Goal: Task Accomplishment & Management: Manage account settings

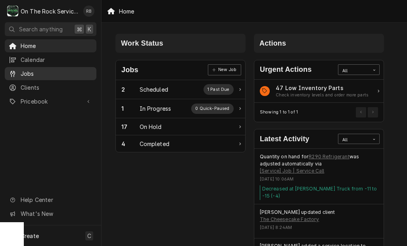
click at [21, 74] on span "Jobs" at bounding box center [57, 73] width 72 height 8
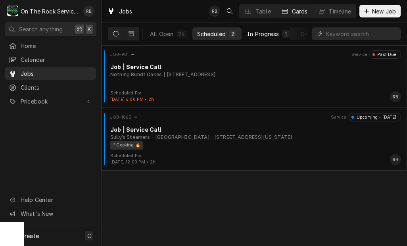
click at [271, 35] on div "In Progress" at bounding box center [263, 34] width 32 height 8
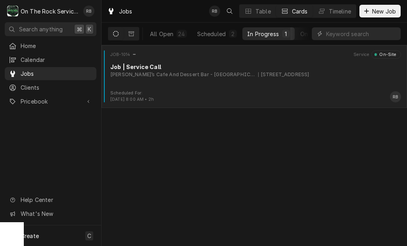
click at [324, 100] on div "Scheduled For: Sep 3rd, 2025 - 8:00 AM • 2h RB" at bounding box center [254, 96] width 299 height 13
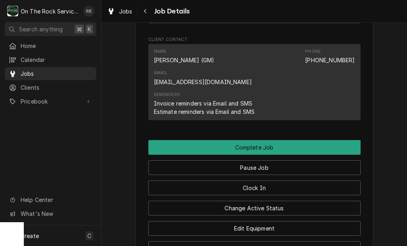
scroll to position [949, 0]
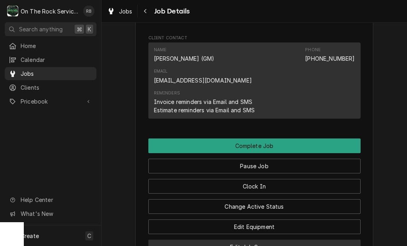
click at [300, 239] on button "Edit Job Summary" at bounding box center [254, 246] width 212 height 15
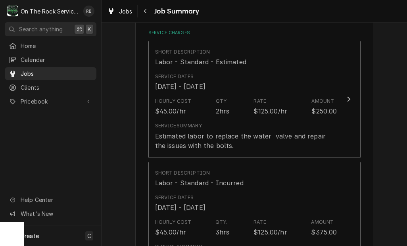
scroll to position [196, 0]
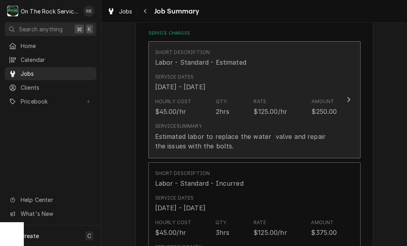
click at [330, 133] on div "Estimated labor to replace the water valve and repair the issues with the bolts." at bounding box center [246, 141] width 182 height 19
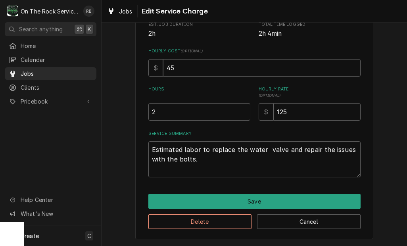
scroll to position [157, 0]
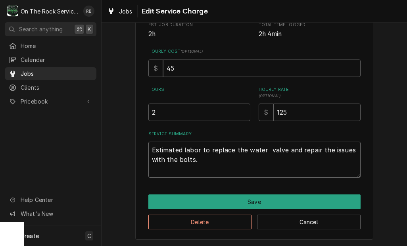
click at [307, 157] on textarea "Estimated labor to replace the water valve and repair the issues with the bolts." at bounding box center [254, 159] width 212 height 36
type textarea "x"
type textarea "Estimated labor to replace the water valve and repair the issues with the bolts."
type textarea "x"
type textarea "Estimated labor to replace the water valve and repair the issues with the bolts."
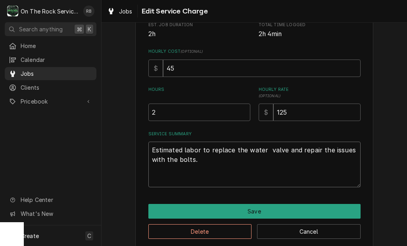
type textarea "x"
type textarea "Estimated labor to replace the water valve and repair the issues with the bolts…"
type textarea "x"
type textarea "Estimated labor to replace the water valve and repair the issues with the bolts…"
type textarea "x"
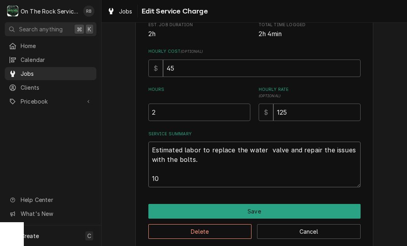
type textarea "Estimated labor to replace the water valve and repair the issues with the bolts…"
type textarea "x"
type textarea "Estimated labor to replace the water valve and repair the issues with the bolts…"
type textarea "x"
type textarea "Estimated labor to replace the water valve and repair the issues with the bolts…"
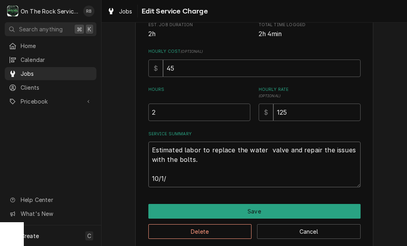
type textarea "x"
type textarea "Estimated labor to replace the water valve and repair the issues with the bolts…"
type textarea "x"
type textarea "Estimated labor to replace the water valve and repair the issues with the bolts…"
type textarea "x"
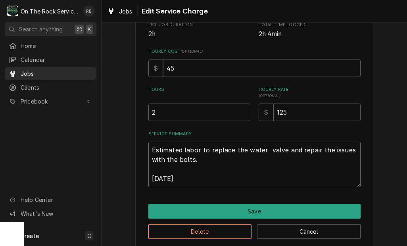
type textarea "Estimated labor to replace the water valve and repair the issues with the bolts…"
type textarea "x"
type textarea "Estimated labor to replace the water valve and repair the issues with the bolts…"
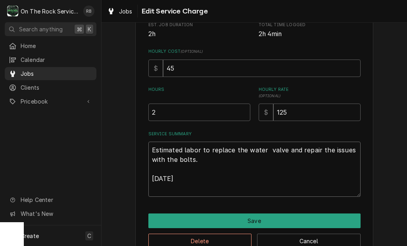
type textarea "x"
type textarea "Estimated labor to replace the water valve and repair the issues with the bolts…"
type textarea "x"
type textarea "Estimated labor to replace the water valve and repair the issues with the bolts…"
type textarea "x"
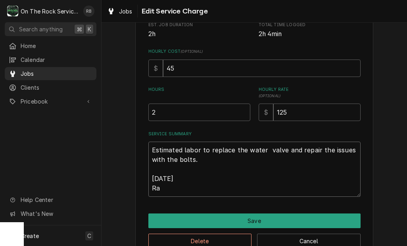
type textarea "Estimated labor to replace the water valve and repair the issues with the bolts…"
type textarea "x"
type textarea "Estimated labor to replace the water valve and repair the issues with the bolts…"
type textarea "x"
type textarea "Estimated labor to replace the water valve and repair the issues with the bolts…"
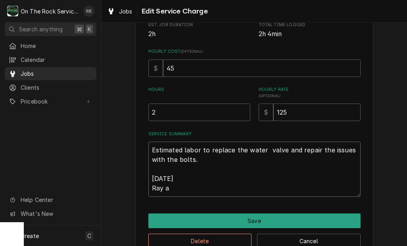
type textarea "x"
type textarea "Estimated labor to replace the water valve and repair the issues with the bolts…"
type textarea "x"
type textarea "Estimated labor to replace the water valve and repair the issues with the bolts…"
type textarea "x"
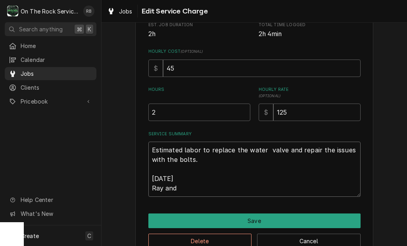
type textarea "Estimated labor to replace the water valve and repair the issues with the bolts…"
type textarea "x"
type textarea "Estimated labor to replace the water valve and repair the issues with the bolts…"
type textarea "x"
type textarea "Estimated labor to replace the water valve and repair the issues with the bolts…"
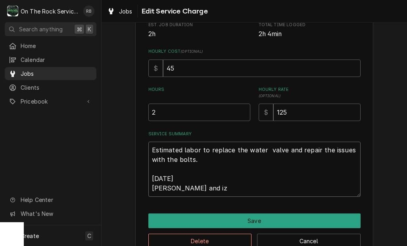
type textarea "x"
type textarea "Estimated labor to replace the water valve and repair the issues with the bolts…"
type textarea "x"
type textarea "Estimated labor to replace the water valve and repair the issues with the bolts…"
type textarea "x"
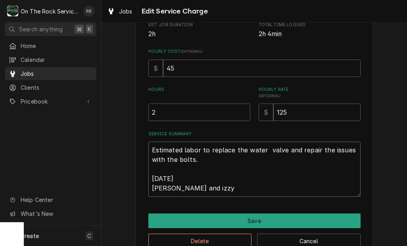
type textarea "Estimated labor to replace the water valve and repair the issues with the bolts…"
type textarea "x"
type textarea "Estimated labor to replace the water valve and repair the issues with the bolts…"
type textarea "x"
type textarea "Estimated labor to replace the water valve and repair the issues with the bolts…"
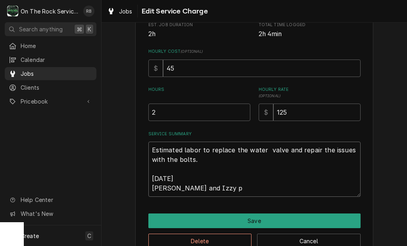
type textarea "x"
type textarea "Estimated labor to replace the water valve and repair the issues with the bolts…"
type textarea "x"
type textarea "Estimated labor to replace the water valve and repair the issues with the bolts…"
type textarea "x"
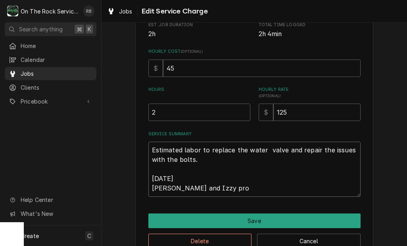
type textarea "Estimated labor to replace the water valve and repair the issues with the bolts…"
type textarea "x"
type textarea "Estimated labor to replace the water valve and repair the issues with the bolts…"
type textarea "x"
type textarea "Estimated labor to replace the water valve and repair the issues with the bolts…"
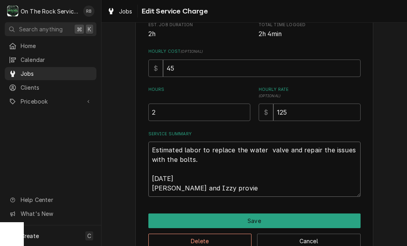
type textarea "x"
type textarea "Estimated labor to replace the water valve and repair the issues with the bolts…"
type textarea "x"
type textarea "Estimated labor to replace the water valve and repair the issues with the bolts…"
type textarea "x"
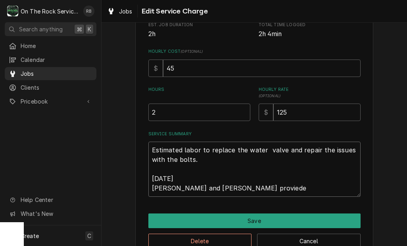
type textarea "Estimated labor to replace the water valve and repair the issues with the bolts…"
type textarea "x"
type textarea "Estimated labor to replace the water valve and repair the issues with the bolts…"
type textarea "x"
type textarea "Estimated labor to replace the water valve and repair the issues with the bolts…"
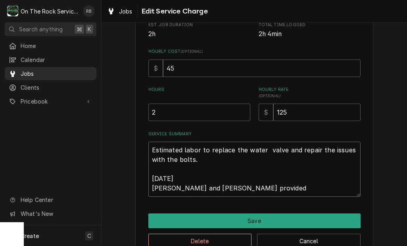
type textarea "x"
type textarea "Estimated labor to replace the water valve and repair the issues with the bolts…"
type textarea "x"
type textarea "Estimated labor to replace the water valve and repair the issues with the bolts…"
type textarea "x"
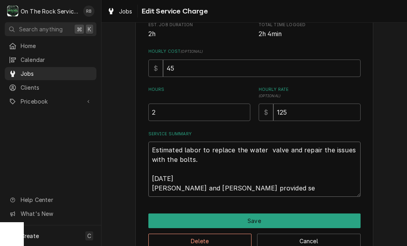
type textarea "Estimated labor to replace the water valve and repair the issues with the bolts…"
type textarea "x"
type textarea "Estimated labor to replace the water valve and repair the issues with the bolts…"
type textarea "x"
type textarea "Estimated labor to replace the water valve and repair the issues with the bolts…"
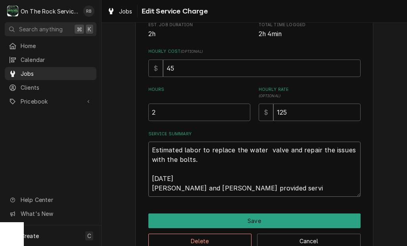
type textarea "x"
type textarea "Estimated labor to replace the water valve and repair the issues with the bolts…"
type textarea "x"
type textarea "Estimated labor to replace the water valve and repair the issues with the bolts…"
type textarea "x"
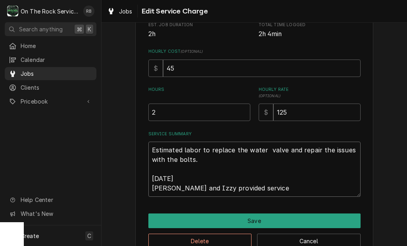
type textarea "Estimated labor to replace the water valve and repair the issues with the bolts…"
type textarea "x"
type textarea "Estimated labor to replace the water valve and repair the issues with the bolts…"
type textarea "x"
type textarea "Estimated labor to replace the water valve and repair the issues with the bolts…"
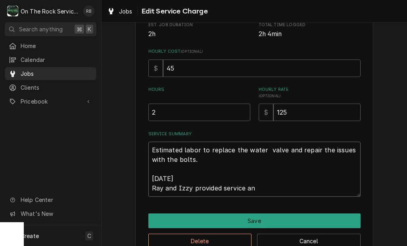
type textarea "x"
type textarea "Estimated labor to replace the water valve and repair the issues with the bolts…"
type textarea "x"
type textarea "Estimated labor to replace the water valve and repair the issues with the bolts…"
type textarea "x"
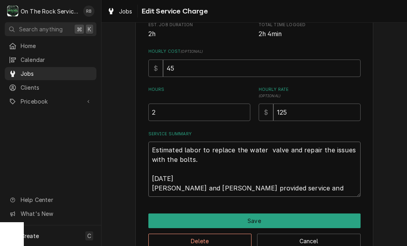
type textarea "Estimated labor to replace the water valve and repair the issues with the bolts…"
type textarea "x"
type textarea "Estimated labor to replace the water valve and repair the issues with the bolts…"
type textarea "x"
type textarea "Estimated labor to replace the water valve and repair the issues with the bolts…"
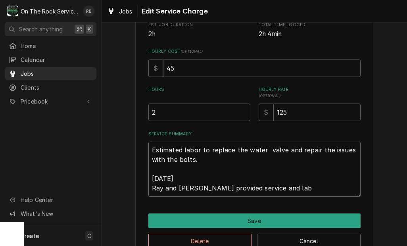
type textarea "x"
type textarea "Estimated labor to replace the water valve and repair the issues with the bolts…"
type textarea "x"
type textarea "Estimated labor to replace the water valve and repair the issues with the bolts…"
type textarea "x"
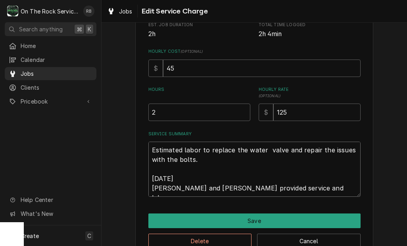
type textarea "Estimated labor to replace the water valve and repair the issues with the bolts…"
type textarea "x"
type textarea "Estimated labor to replace the water valve and repair the issues with the bolts…"
type textarea "x"
type textarea "Estimated labor to replace the water valve and repair the issues with the bolts…"
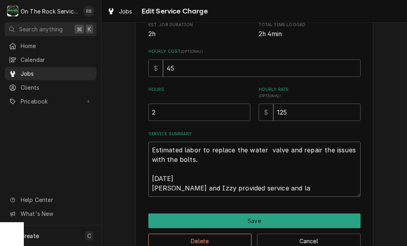
type textarea "x"
type textarea "Estimated labor to replace the water valve and repair the issues with the bolts…"
type textarea "x"
type textarea "Estimated labor to replace the water valve and repair the issues with the bolts…"
type textarea "x"
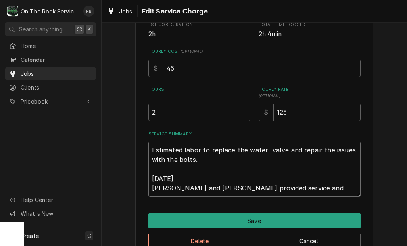
type textarea "Estimated labor to replace the water valve and repair the issues with the bolts…"
type textarea "x"
type textarea "Estimated labor to replace the water valve and repair the issues with the bolts…"
type textarea "x"
type textarea "Estimated labor to replace the water valve and repair the issues with the bolts…"
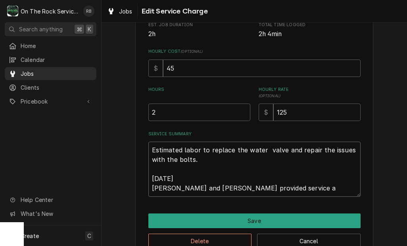
type textarea "x"
type textarea "Estimated labor to replace the water valve and repair the issues with the bolts…"
type textarea "x"
type textarea "Estimated labor to replace the water valve and repair the issues with the bolts…"
type textarea "x"
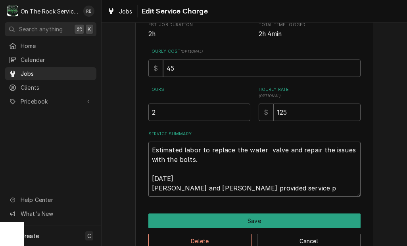
type textarea "Estimated labor to replace the water valve and repair the issues with the bolts…"
type textarea "x"
type textarea "Estimated labor to replace the water valve and repair the issues with the bolts…"
type textarea "x"
type textarea "Estimated labor to replace the water valve and repair the issues with the bolts…"
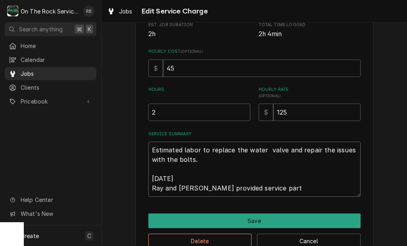
type textarea "x"
type textarea "Estimated labor to replace the water valve and repair the issues with the bolts…"
type textarea "x"
type textarea "Estimated labor to replace the water valve and repair the issues with the bolts…"
type textarea "x"
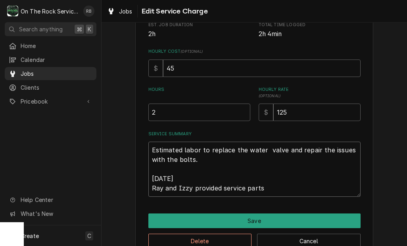
type textarea "Estimated labor to replace the water valve and repair the issues with the bolts…"
type textarea "x"
type textarea "Estimated labor to replace the water valve and repair the issues with the bolts…"
type textarea "x"
type textarea "Estimated labor to replace the water valve and repair the issues with the bolts…"
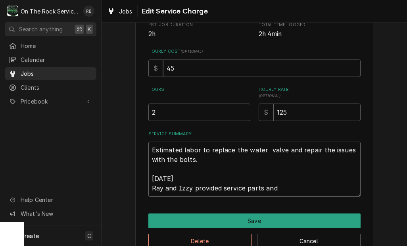
type textarea "x"
type textarea "Estimated labor to replace the water valve and repair the issues with the bolts…"
type textarea "x"
type textarea "Estimated labor to replace the water valve and repair the issues with the bolts…"
type textarea "x"
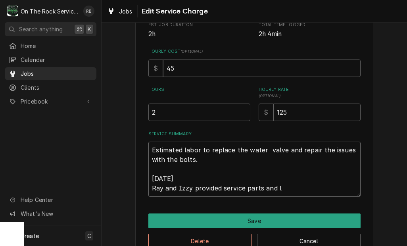
type textarea "Estimated labor to replace the water valve and repair the issues with the bolts…"
type textarea "x"
type textarea "Estimated labor to replace the water valve and repair the issues with the bolts…"
type textarea "x"
type textarea "Estimated labor to replace the water valve and repair the issues with the bolts…"
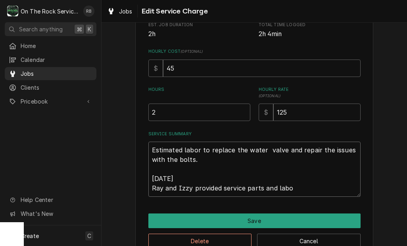
type textarea "x"
type textarea "Estimated labor to replace the water valve and repair the issues with the bolts…"
type textarea "x"
type textarea "Estimated labor to replace the water valve and repair the issues with the bolts…"
type textarea "x"
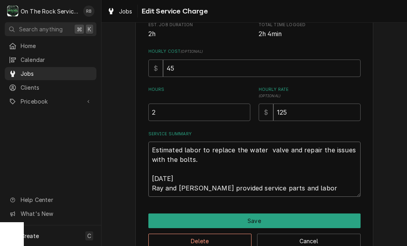
type textarea "Estimated labor to replace the water valve and repair the issues with the bolts…"
type textarea "x"
type textarea "Estimated labor to replace the water valve and repair the issues with the bolts…"
type textarea "x"
type textarea "Estimated labor to replace the water valve and repair the issues with the bolts…"
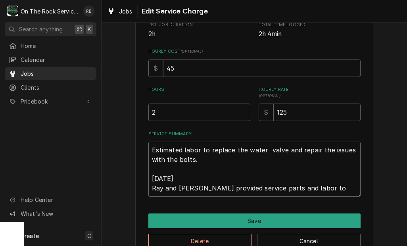
type textarea "x"
type textarea "Estimated labor to replace the water valve and repair the issues with the bolts…"
type textarea "x"
type textarea "Estimated labor to replace the water valve and repair the issues with the bolts…"
type textarea "x"
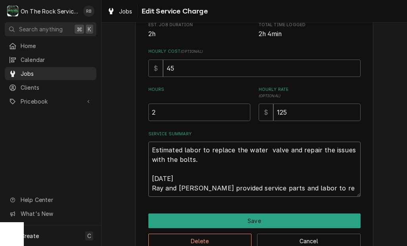
type textarea "Estimated labor to replace the water valve and repair the issues with the bolts…"
type textarea "x"
type textarea "Estimated labor to replace the water valve and repair the issues with the bolts…"
type textarea "x"
type textarea "Estimated labor to replace the water valve and repair the issues with the bolts…"
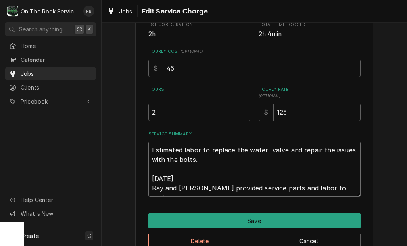
type textarea "x"
type textarea "Estimated labor to replace the water valve and repair the issues with the bolts…"
type textarea "x"
type textarea "Estimated labor to replace the water valve and repair the issues with the bolts…"
type textarea "x"
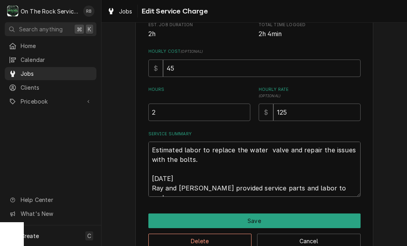
type textarea "Estimated labor to replace the water valve and repair the issues with the bolts…"
type textarea "x"
type textarea "Estimated labor to replace the water valve and repair the issues with the bolts…"
type textarea "x"
type textarea "Estimated labor to replace the water valve and repair the issues with the bolts…"
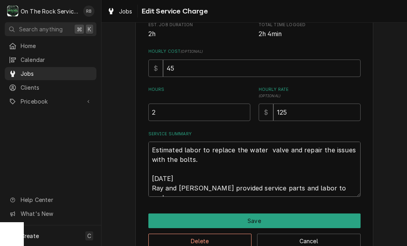
type textarea "x"
type textarea "Estimated labor to replace the water valve and repair the issues with the bolts…"
type textarea "x"
type textarea "Estimated labor to replace the water valve and repair the issues with the bolts…"
type textarea "x"
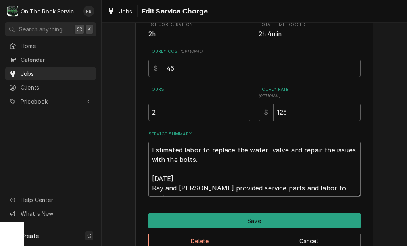
type textarea "Estimated labor to replace the water valve and repair the issues with the bolts…"
type textarea "x"
type textarea "Estimated labor to replace the water valve and repair the issues with the bolts…"
type textarea "x"
type textarea "Estimated labor to replace the water valve and repair the issues with the bolts…"
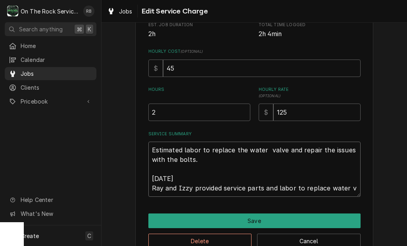
type textarea "x"
type textarea "Estimated labor to replace the water valve and repair the issues with the bolts…"
type textarea "x"
type textarea "Estimated labor to replace the water valve and repair the issues with the bolts…"
type textarea "x"
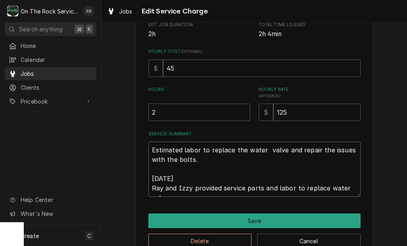
type textarea "Estimated labor to replace the water valve and repair the issues with the bolts…"
type textarea "x"
type textarea "Estimated labor to replace the water valve and repair the issues with the bolts…"
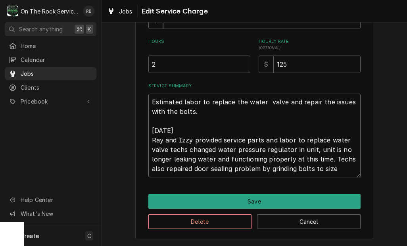
scroll to position [205, 0]
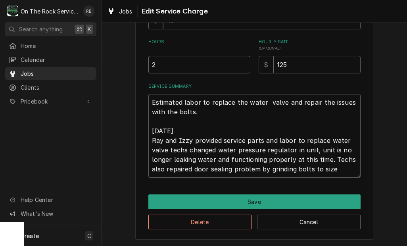
click at [210, 63] on input "2" at bounding box center [199, 64] width 102 height 17
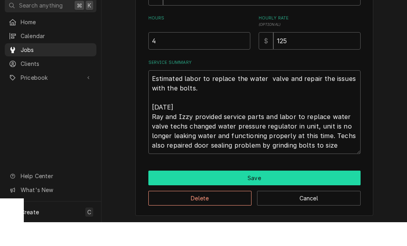
click at [286, 194] on button "Save" at bounding box center [254, 201] width 212 height 15
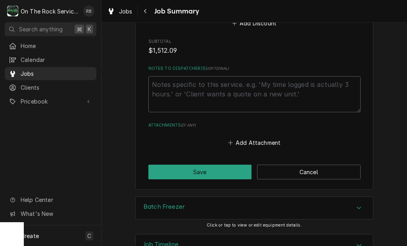
scroll to position [1400, 0]
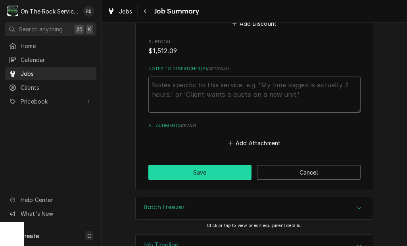
click at [214, 165] on button "Save" at bounding box center [199, 172] width 103 height 15
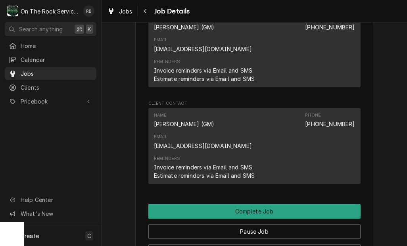
scroll to position [902, 0]
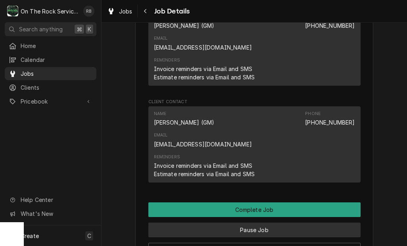
click at [317, 222] on button "Pause Job" at bounding box center [254, 229] width 212 height 15
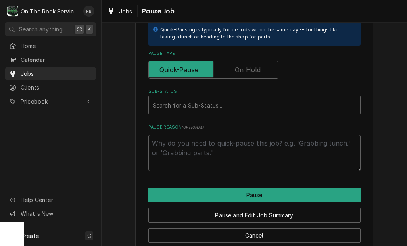
scroll to position [187, 0]
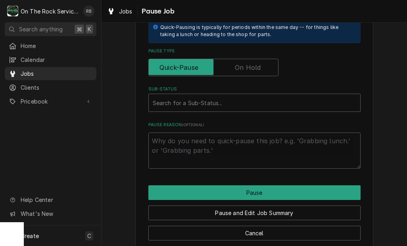
click at [254, 64] on label "Pause Type" at bounding box center [213, 67] width 130 height 17
click at [254, 64] on input "Pause Type" at bounding box center [213, 67] width 123 height 17
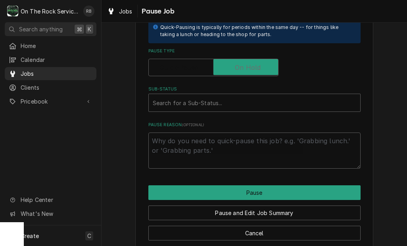
checkbox input "true"
type textarea "x"
click at [354, 78] on div "Please confirm you'd like to pause this job. Roopairs Job ID JOB-1014 Service T…" at bounding box center [254, 14] width 212 height 307
click at [193, 70] on input "Pause Type" at bounding box center [213, 67] width 123 height 17
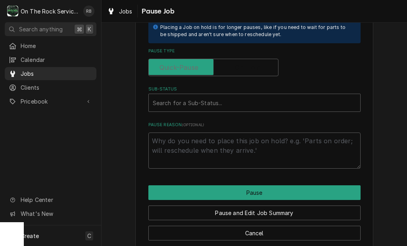
checkbox input "false"
type textarea "x"
click at [244, 59] on input "Pause Type" at bounding box center [213, 67] width 123 height 17
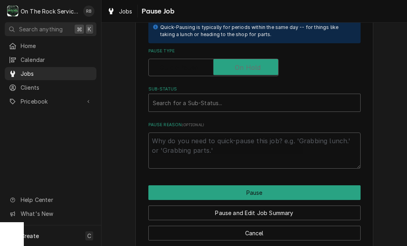
checkbox input "true"
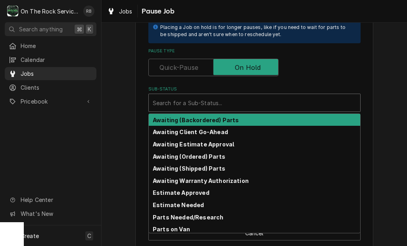
scroll to position [0, 0]
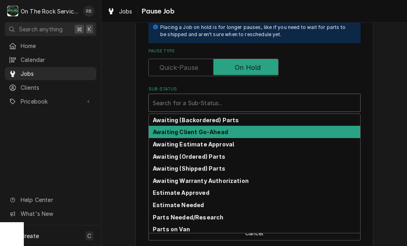
click at [240, 129] on div "Awaiting Client Go-Ahead" at bounding box center [254, 132] width 211 height 12
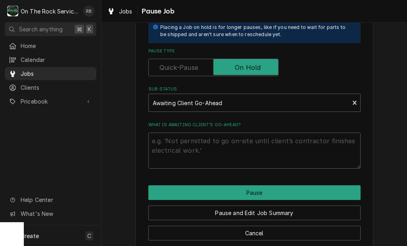
scroll to position [187, 0]
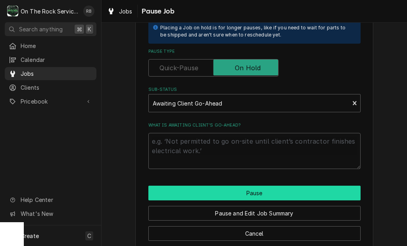
click at [298, 186] on button "Pause" at bounding box center [254, 192] width 212 height 15
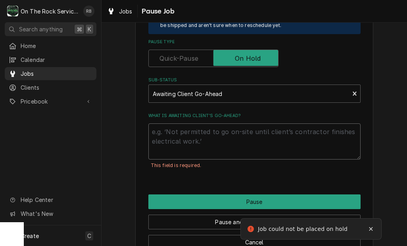
click at [294, 133] on textarea "What is awaiting client’s go-ahead?" at bounding box center [254, 141] width 212 height 36
type textarea "x"
type textarea "R"
type textarea "x"
type textarea "Re"
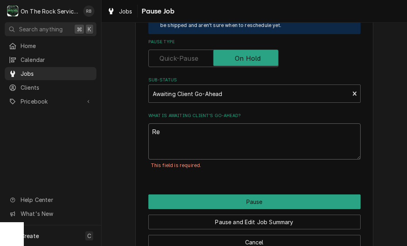
type textarea "x"
type textarea "Rec"
type textarea "x"
type textarea "Rech"
type textarea "x"
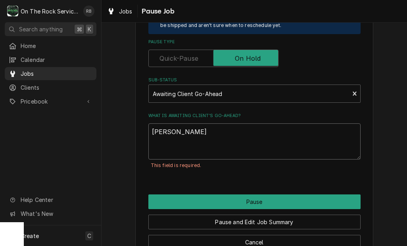
type textarea "Rechc"
type textarea "x"
type textarea "Rechck"
type textarea "x"
type textarea "Recheck"
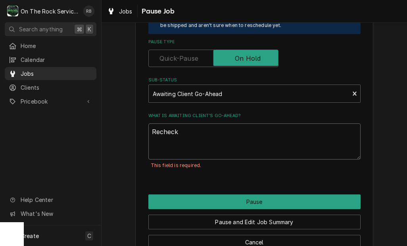
type textarea "x"
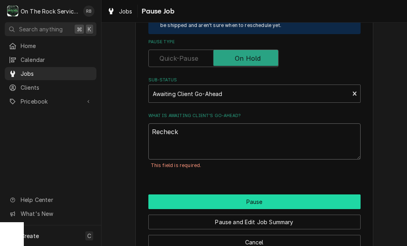
type textarea "Recheck"
click at [225, 200] on button "Pause" at bounding box center [254, 201] width 212 height 15
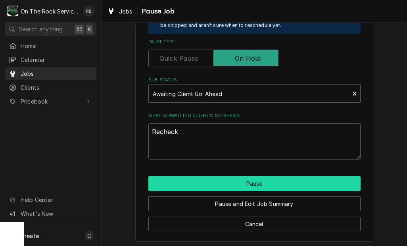
type textarea "x"
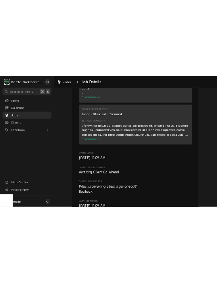
scroll to position [391, 0]
